Goal: Navigation & Orientation: Find specific page/section

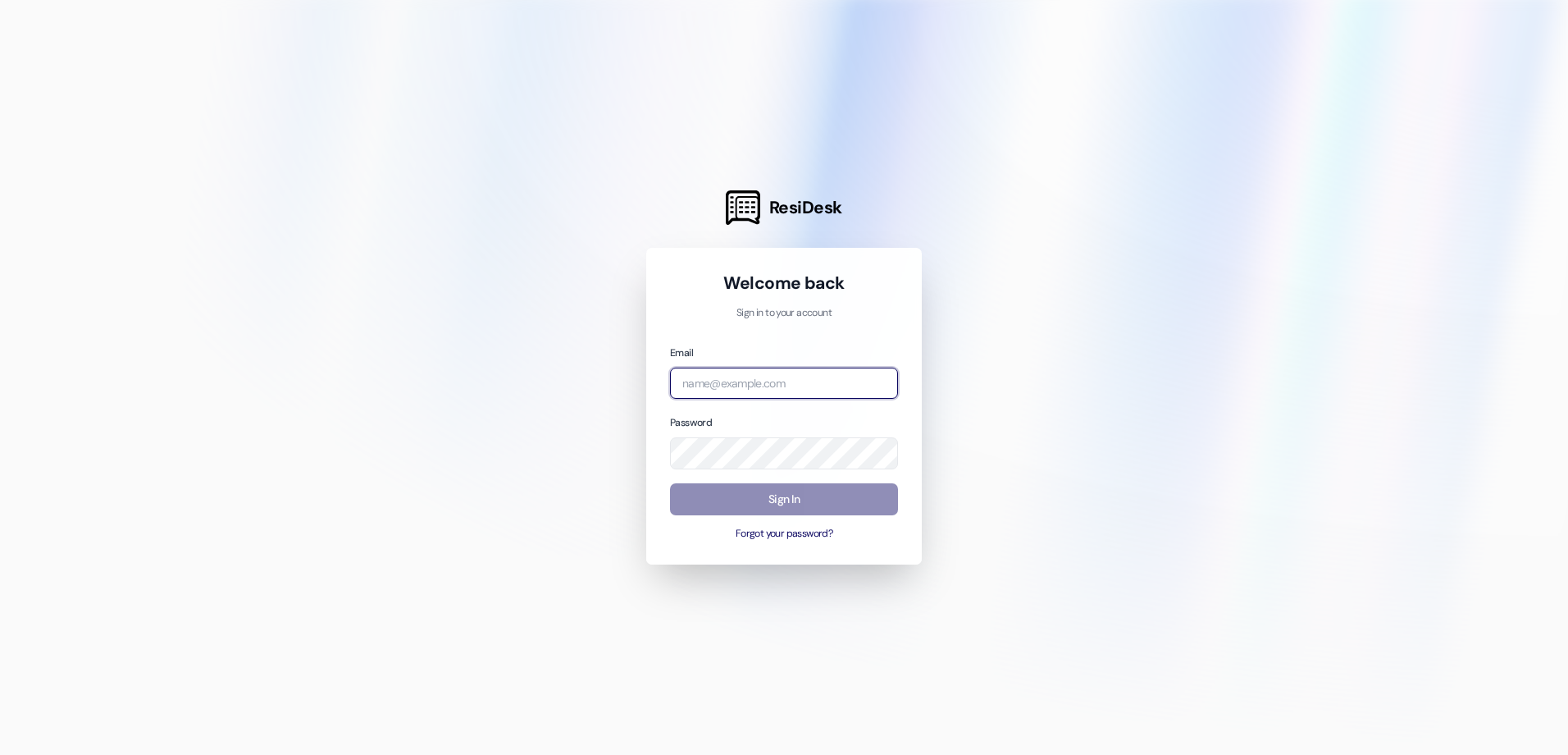
type input "[EMAIL_ADDRESS][DOMAIN_NAME]"
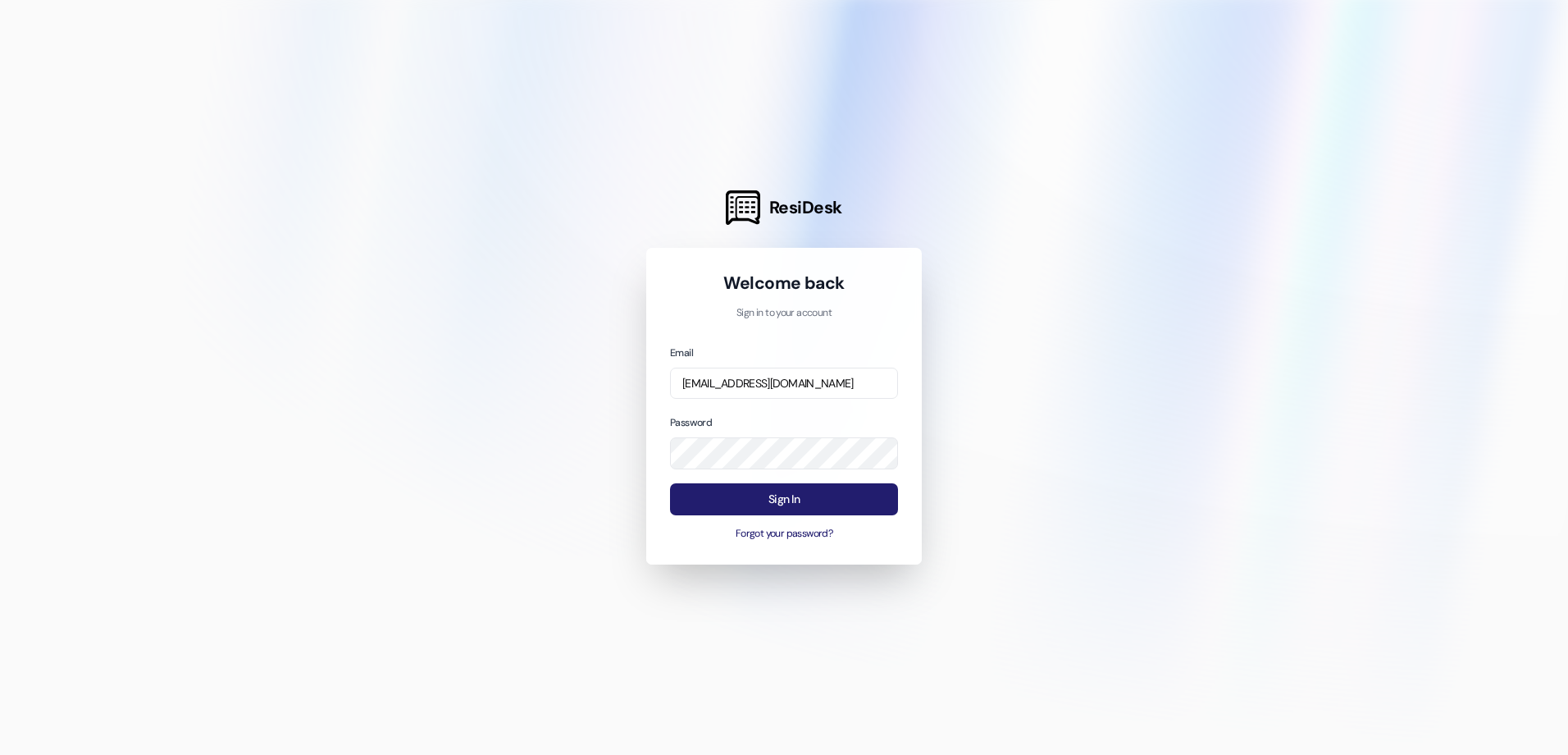
click at [787, 504] on button "Sign In" at bounding box center [783, 499] width 228 height 32
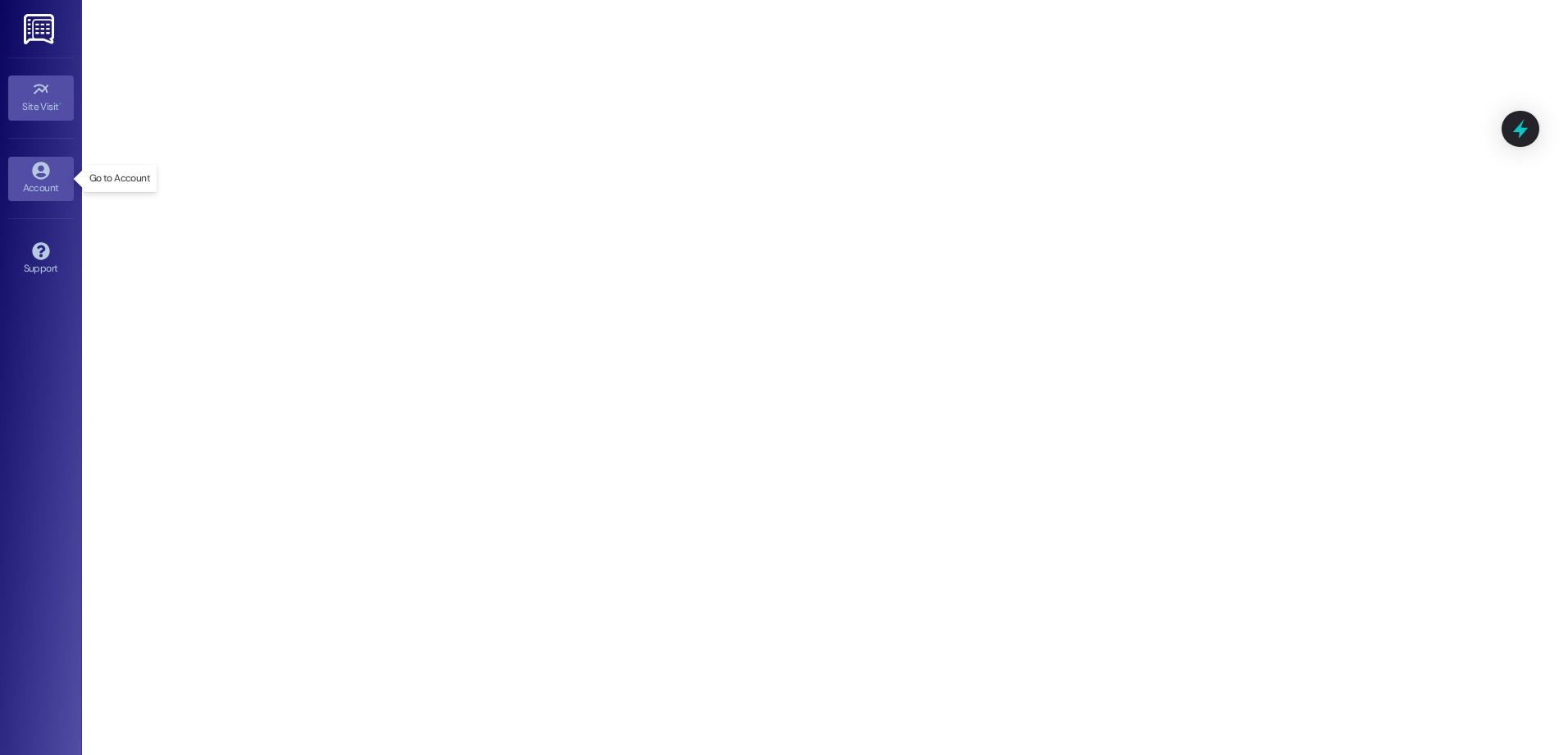
click at [51, 189] on div "Account" at bounding box center [41, 188] width 82 height 17
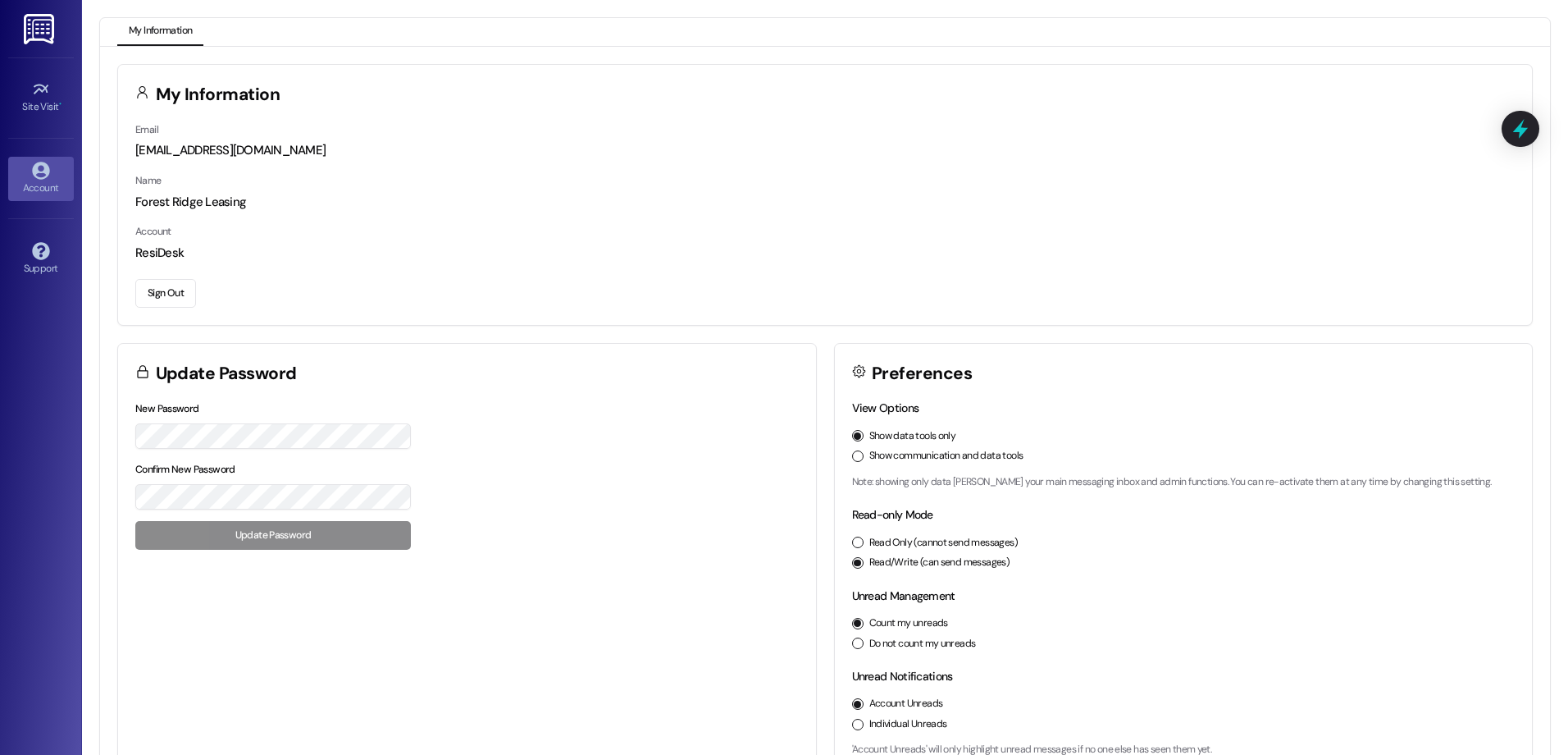
click at [49, 28] on img at bounding box center [41, 29] width 33 height 30
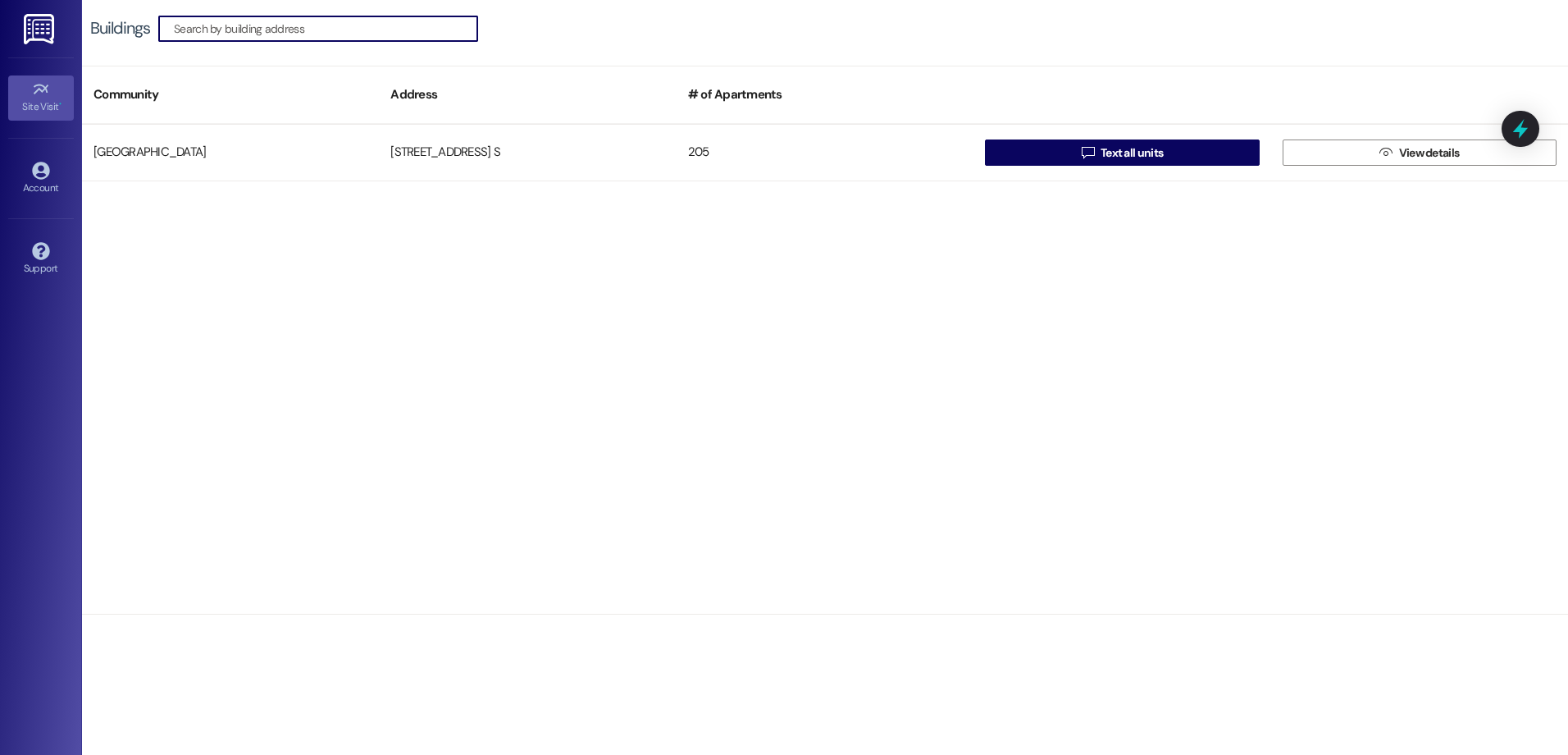
click at [38, 83] on icon at bounding box center [41, 89] width 18 height 18
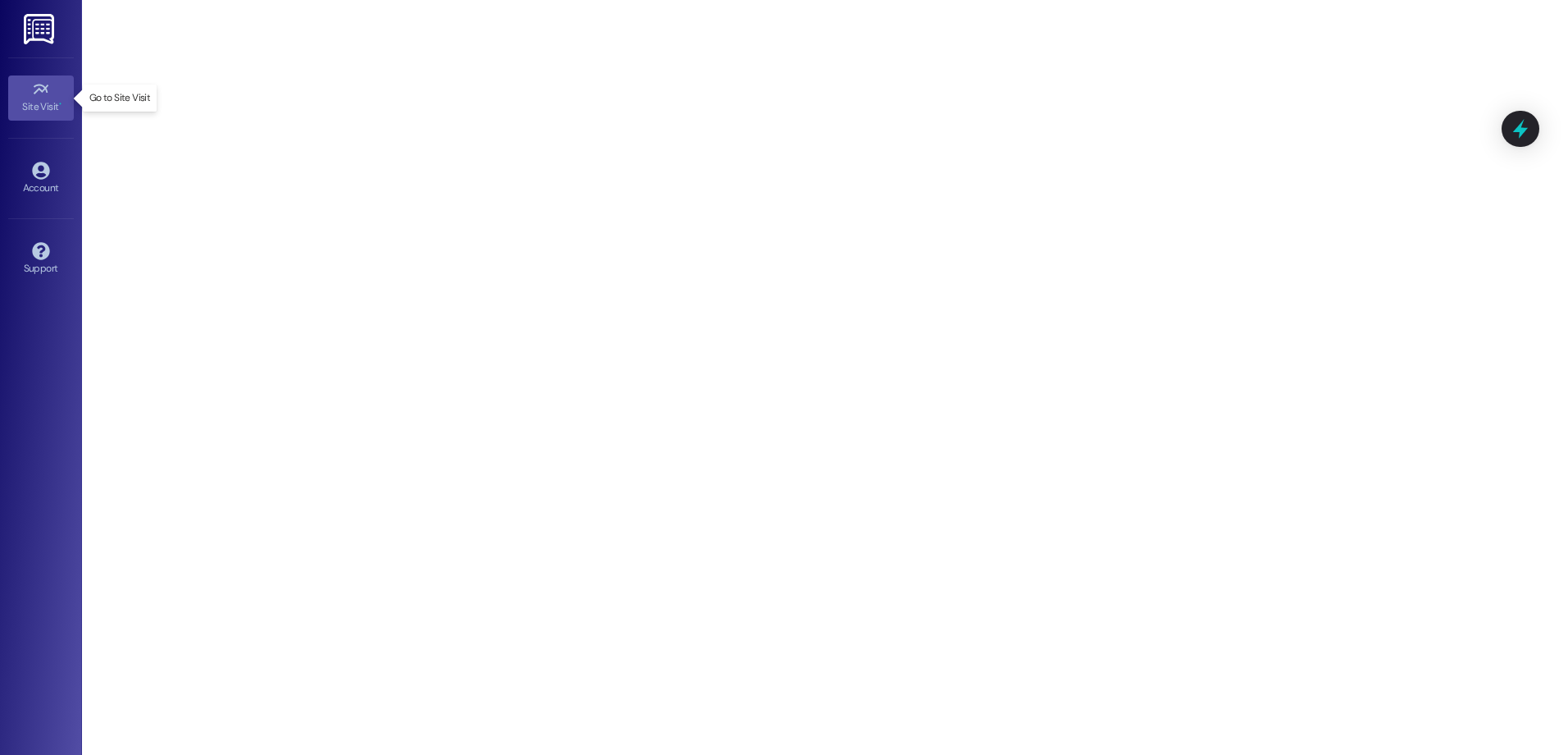
click at [25, 95] on link "Site Visit •" at bounding box center [41, 97] width 66 height 44
